Goal: Find specific page/section: Find specific page/section

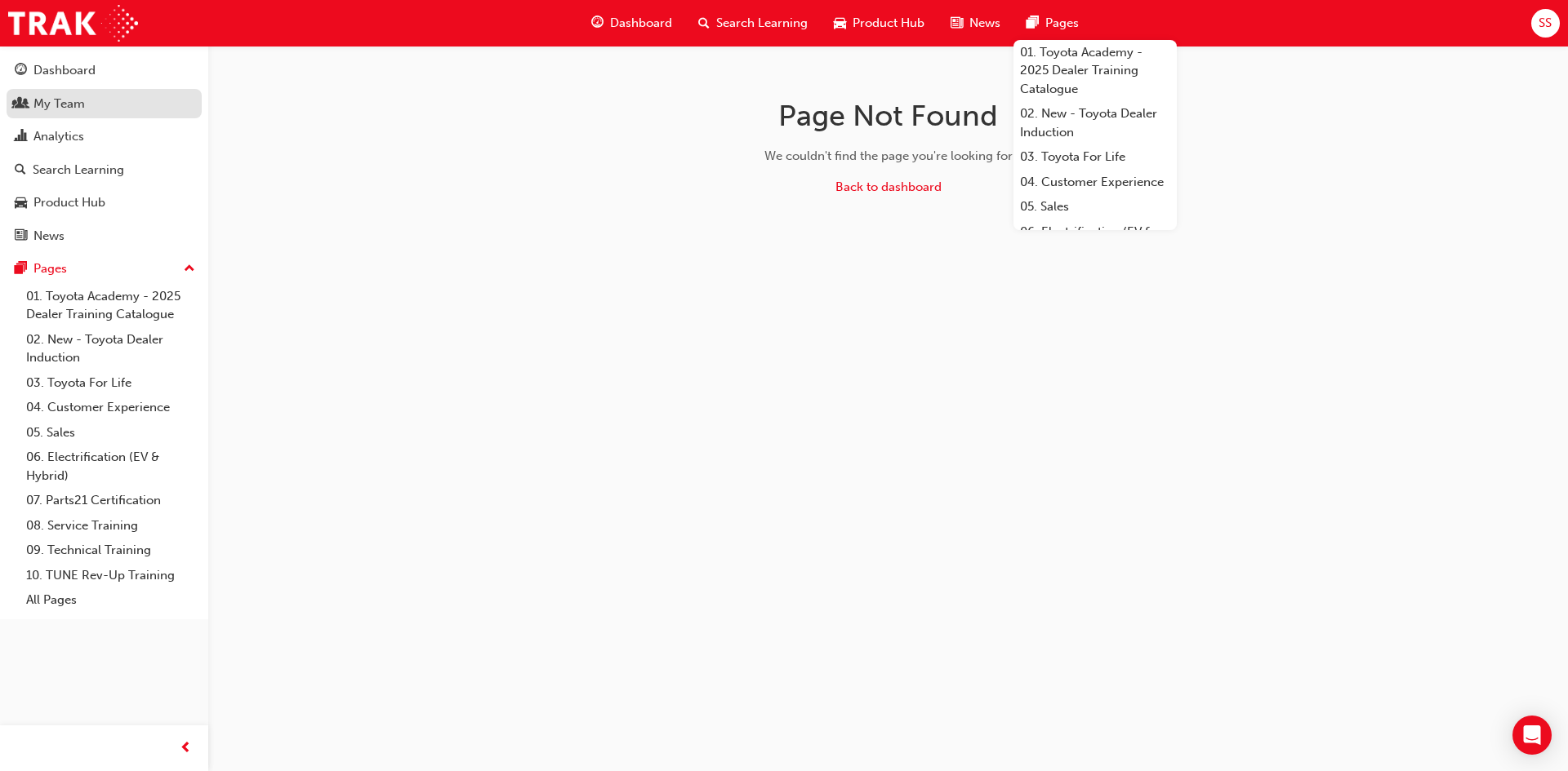
click at [55, 102] on div "My Team" at bounding box center [59, 104] width 52 height 19
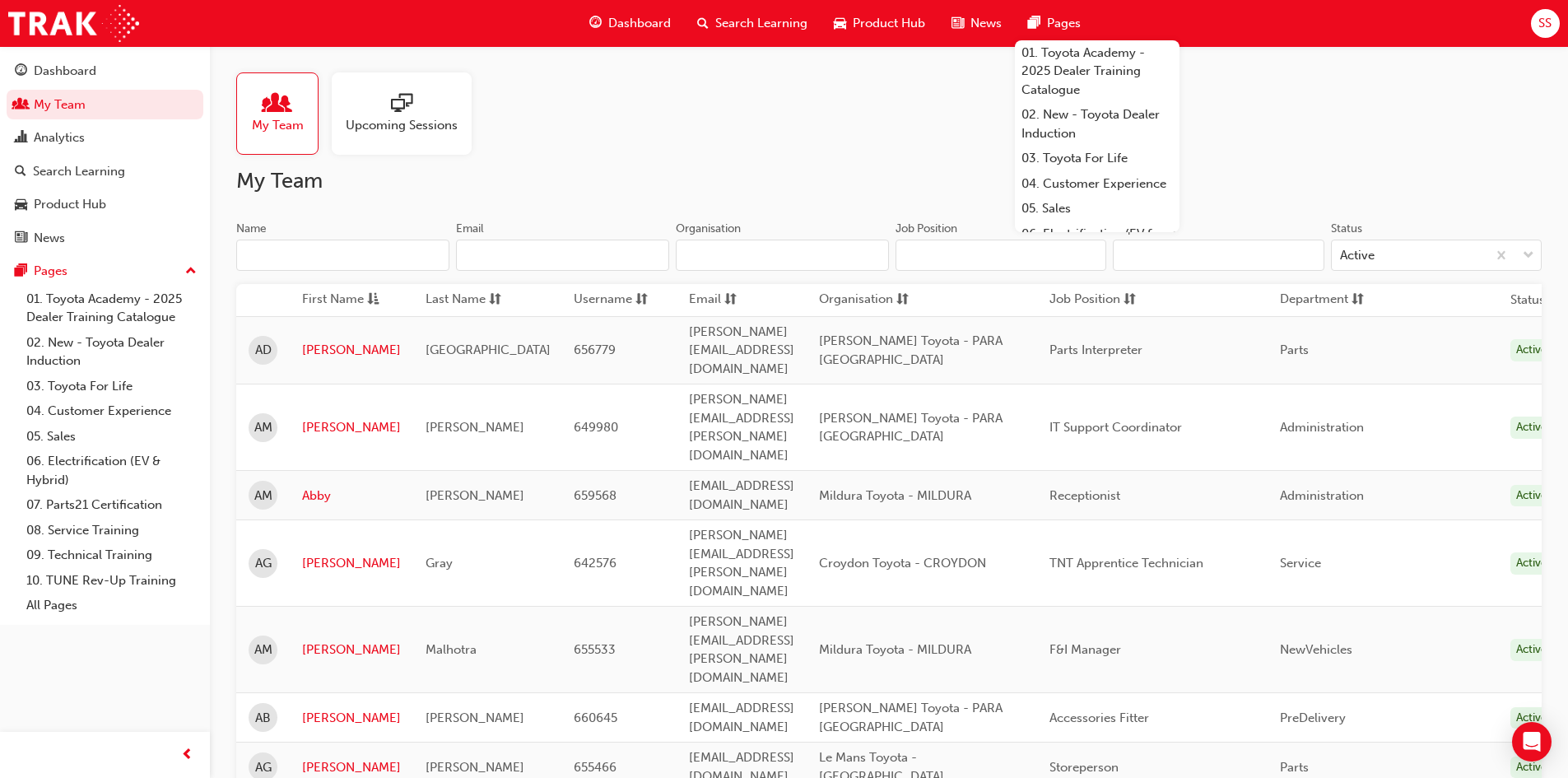
click at [422, 259] on input "Name" at bounding box center [343, 255] width 213 height 32
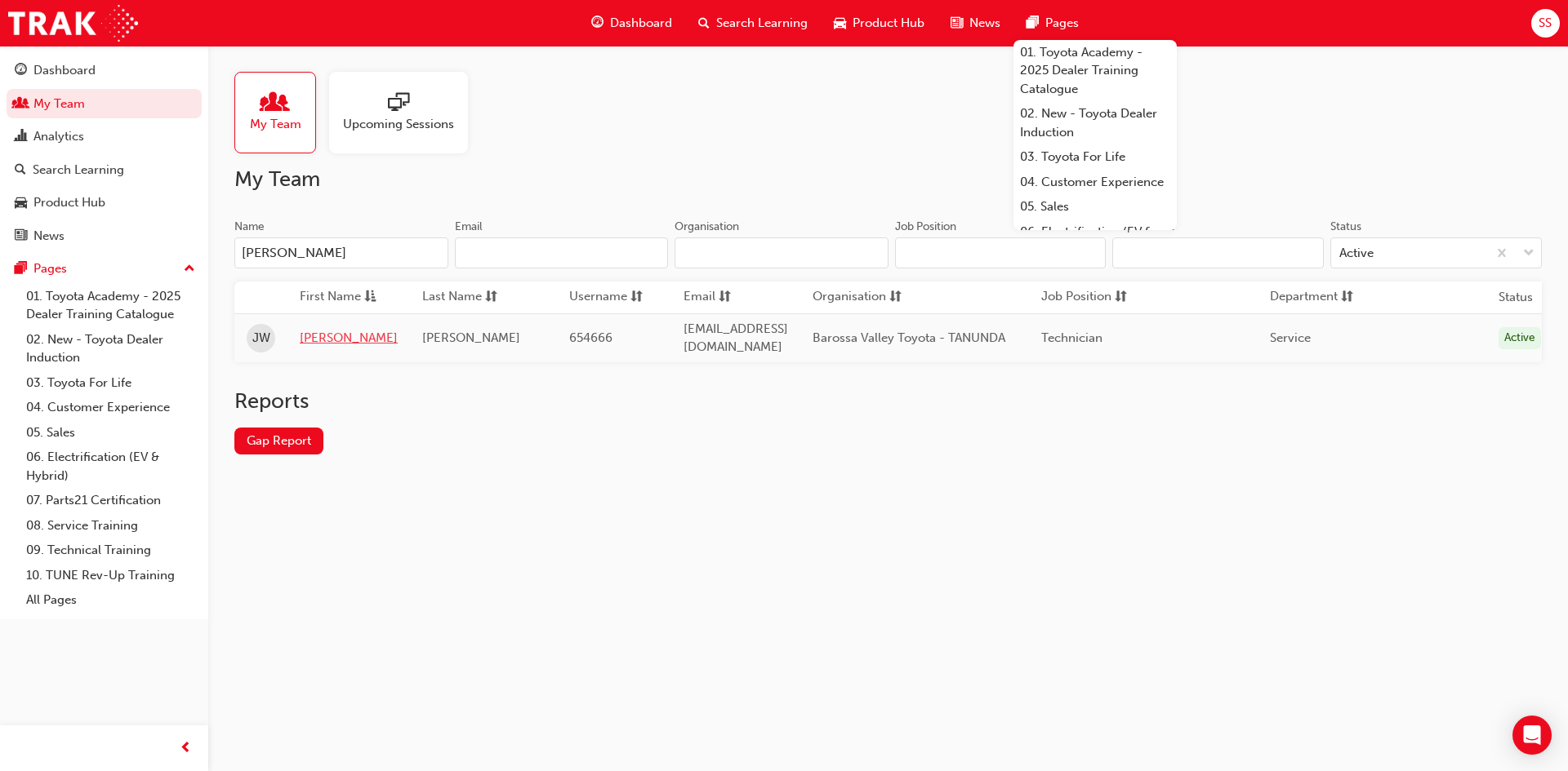
type input "[PERSON_NAME]"
click at [313, 333] on link "[PERSON_NAME]" at bounding box center [348, 338] width 98 height 19
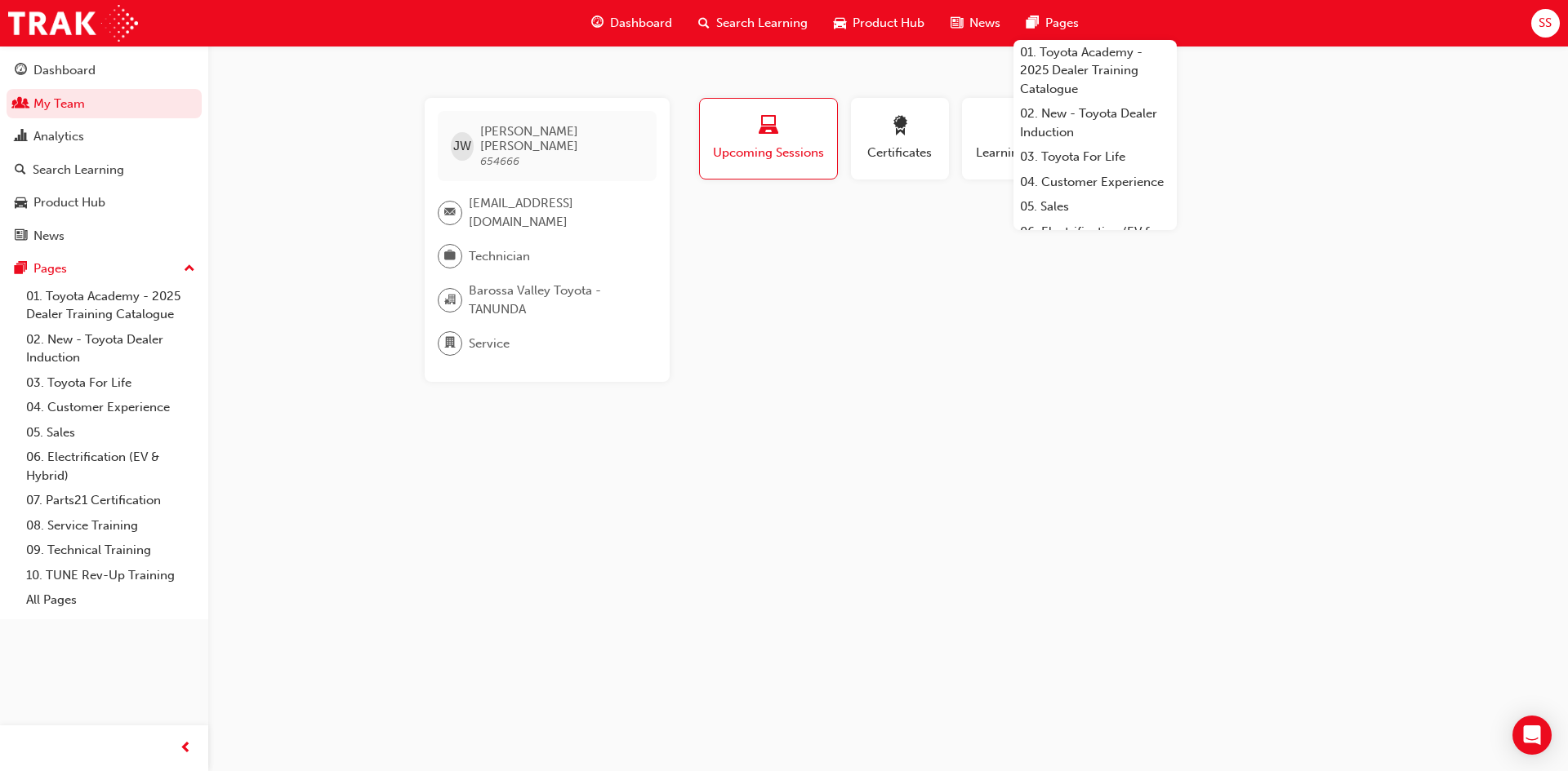
click at [1378, 148] on div "[PERSON_NAME] [PERSON_NAME] 654666 [EMAIL_ADDRESS][DOMAIN_NAME] Technician [GEO…" at bounding box center [888, 239] width 979 height 284
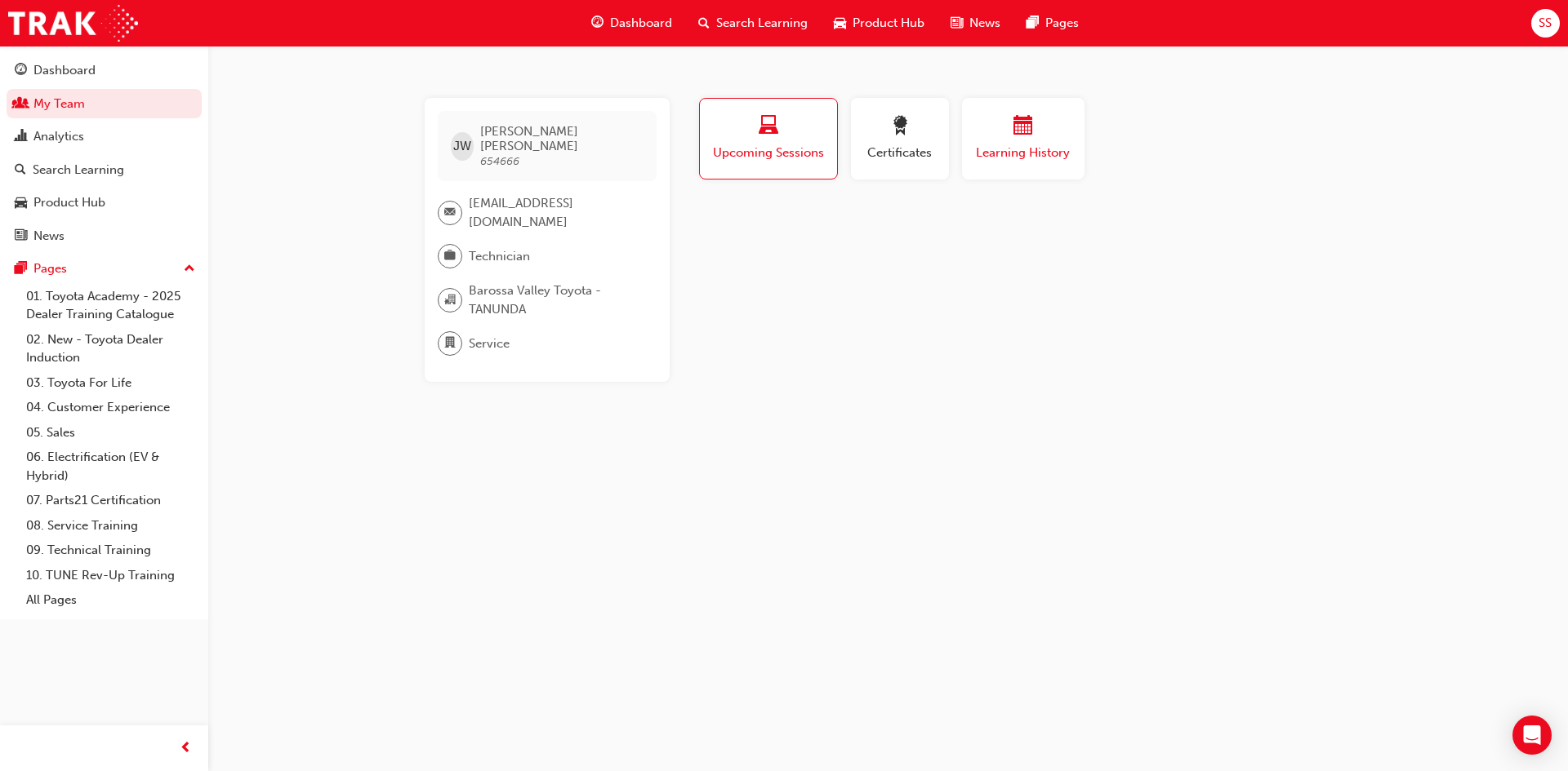
click at [1000, 147] on span "Learning History" at bounding box center [1023, 153] width 98 height 19
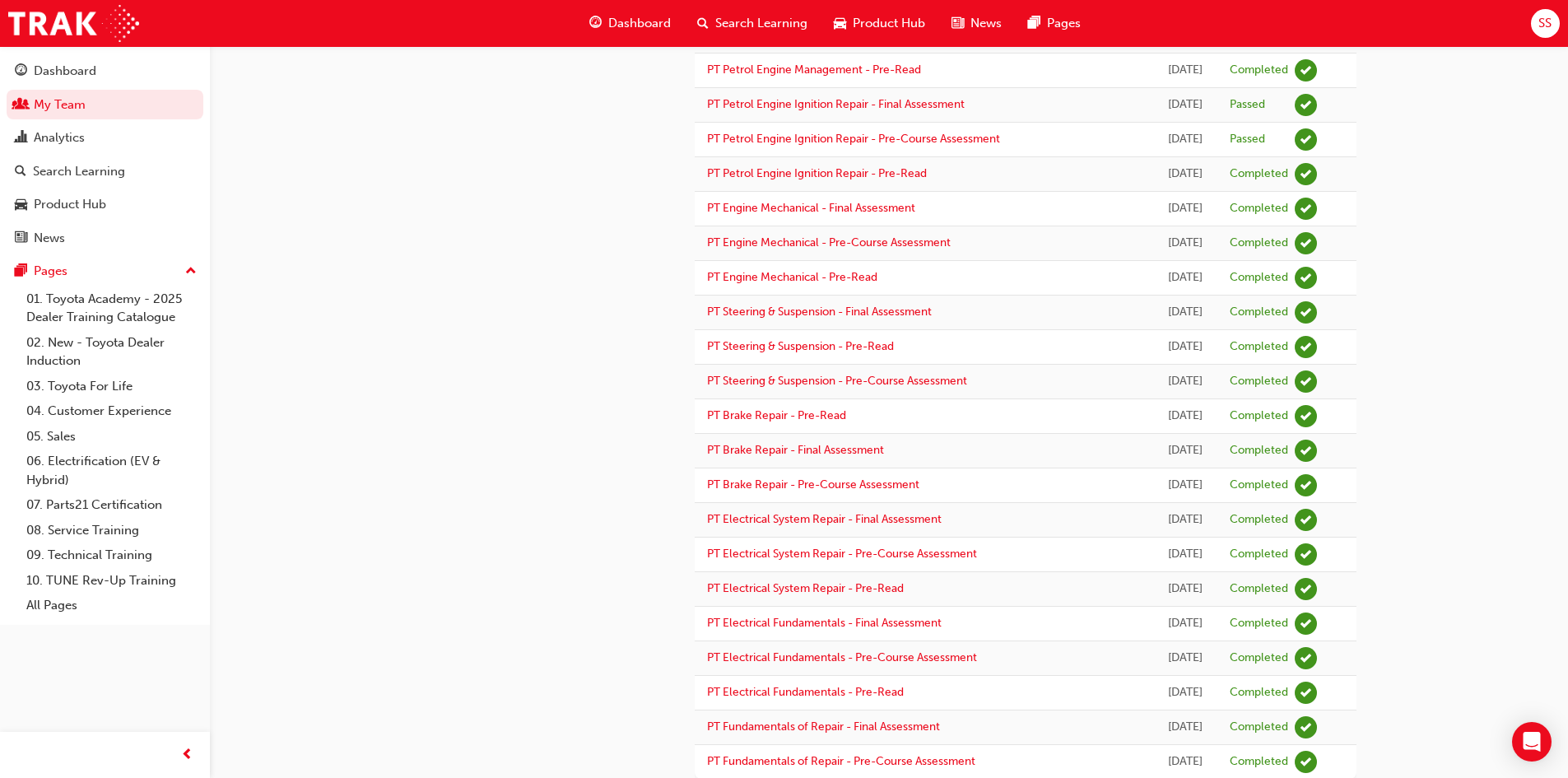
scroll to position [1254, 0]
